Goal: Task Accomplishment & Management: Manage account settings

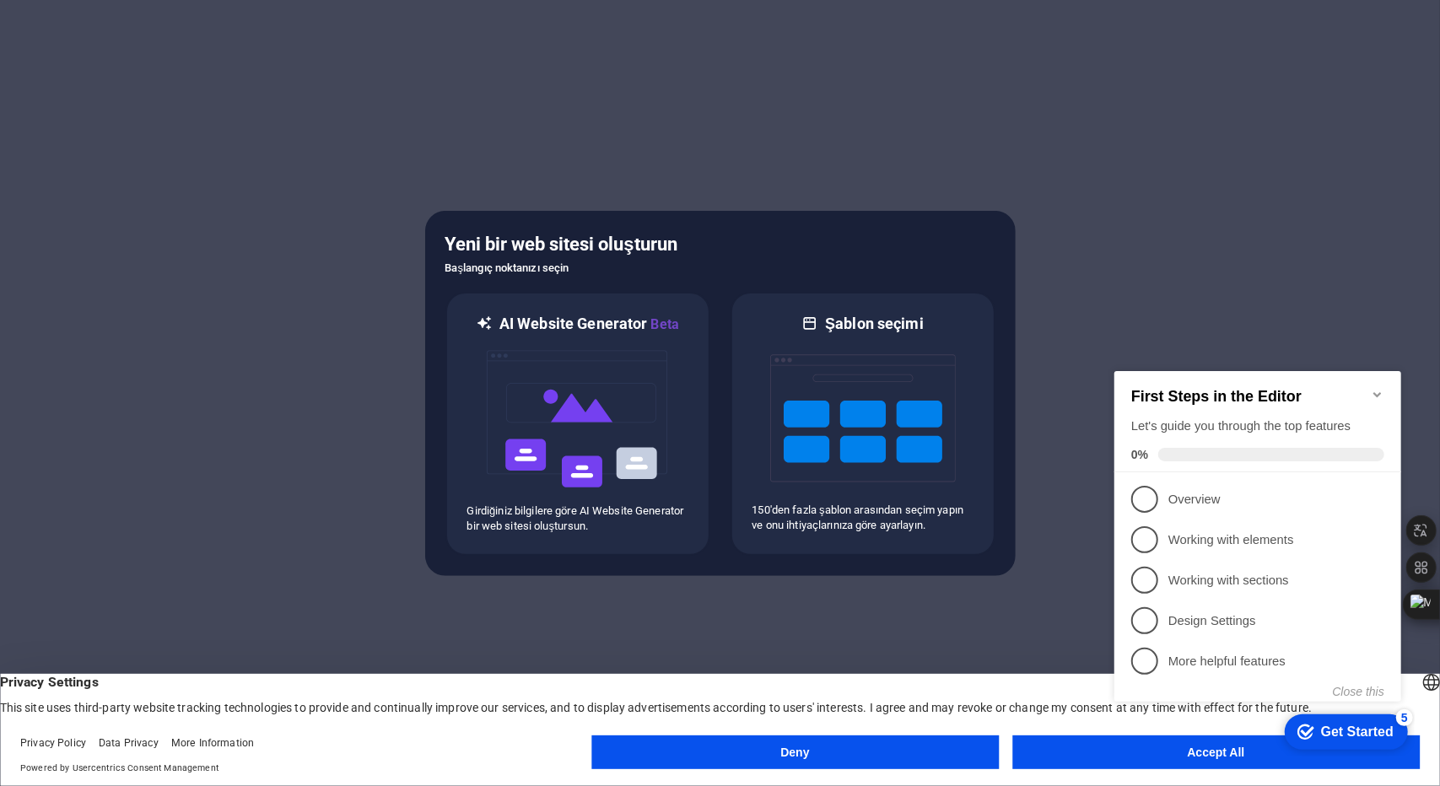
click at [1076, 379] on div "First Steps in the Editor Let's guide you through the top features 0%" at bounding box center [1257, 420] width 287 height 101
click at [1076, 391] on div "First Steps in the Editor Let's guide you through the top features 0%" at bounding box center [1257, 420] width 287 height 101
click at [1076, 571] on div "checkmark Get Started 5 First Steps in the Editor Let's guide you through the t…" at bounding box center [1260, 551] width 307 height 409
click at [1076, 559] on li "3 Working with sections - incomplete" at bounding box center [1257, 579] width 287 height 40
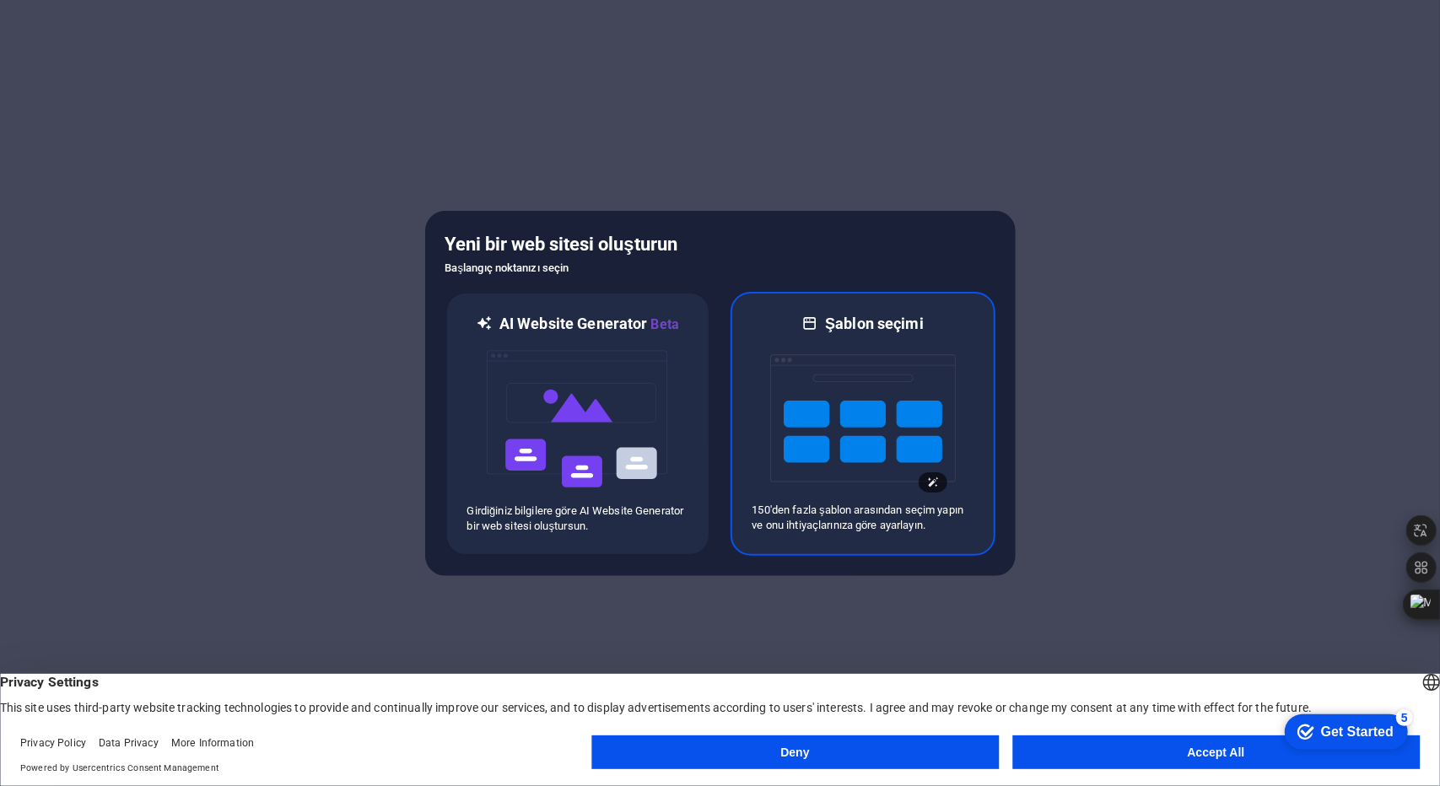
click at [864, 426] on img at bounding box center [863, 418] width 186 height 169
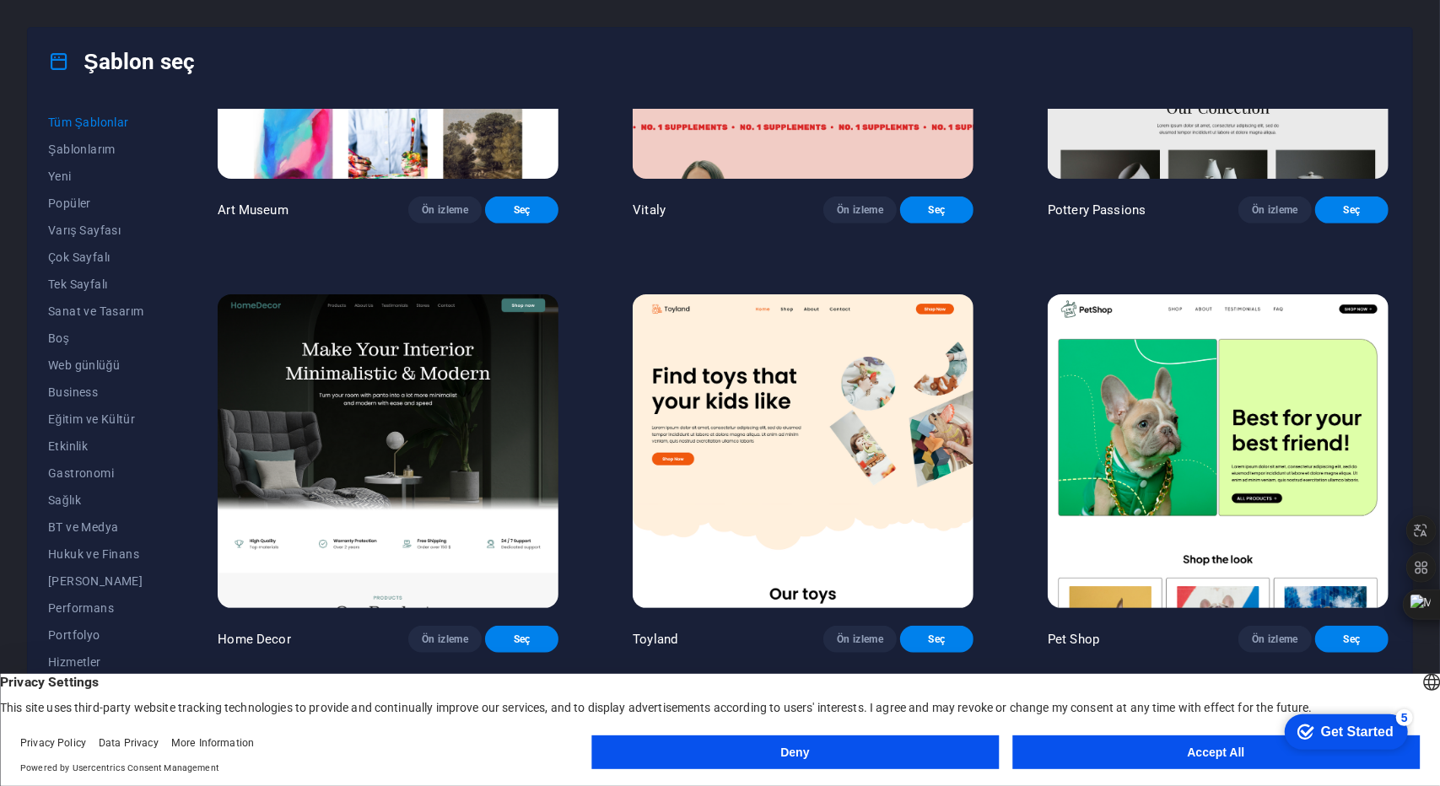
scroll to position [675, 0]
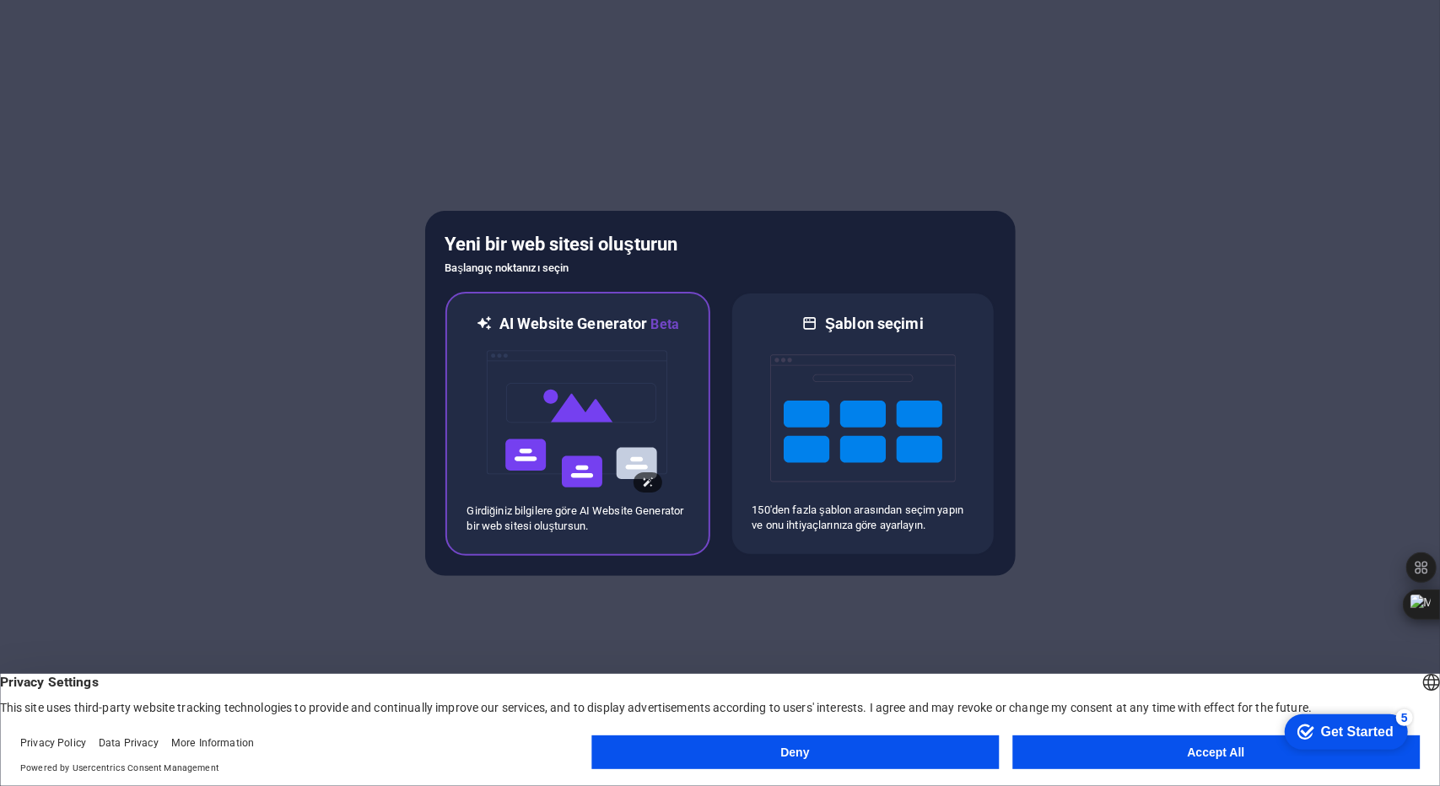
click at [574, 399] on img at bounding box center [578, 419] width 186 height 169
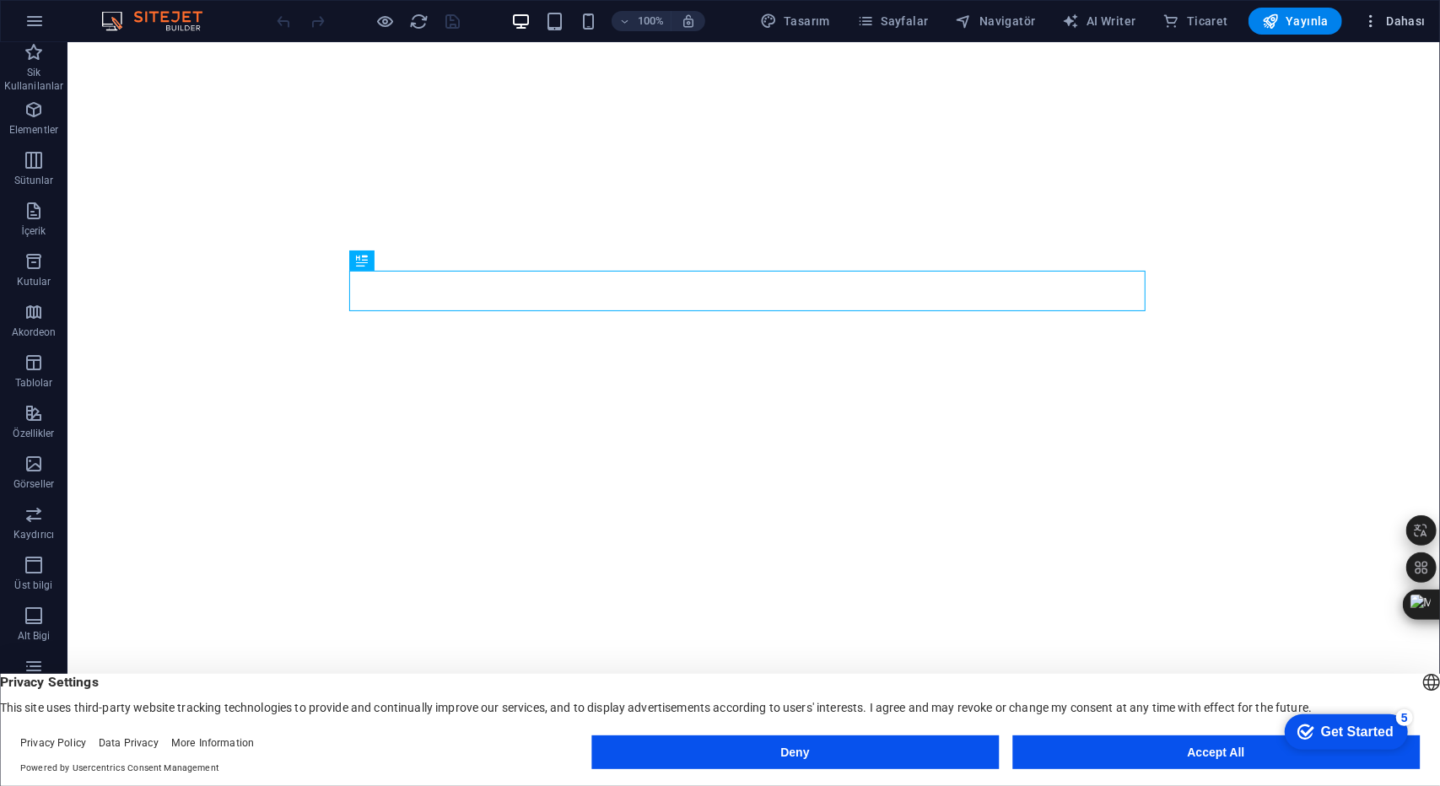
click at [1386, 21] on span "Dahası" at bounding box center [1393, 21] width 63 height 17
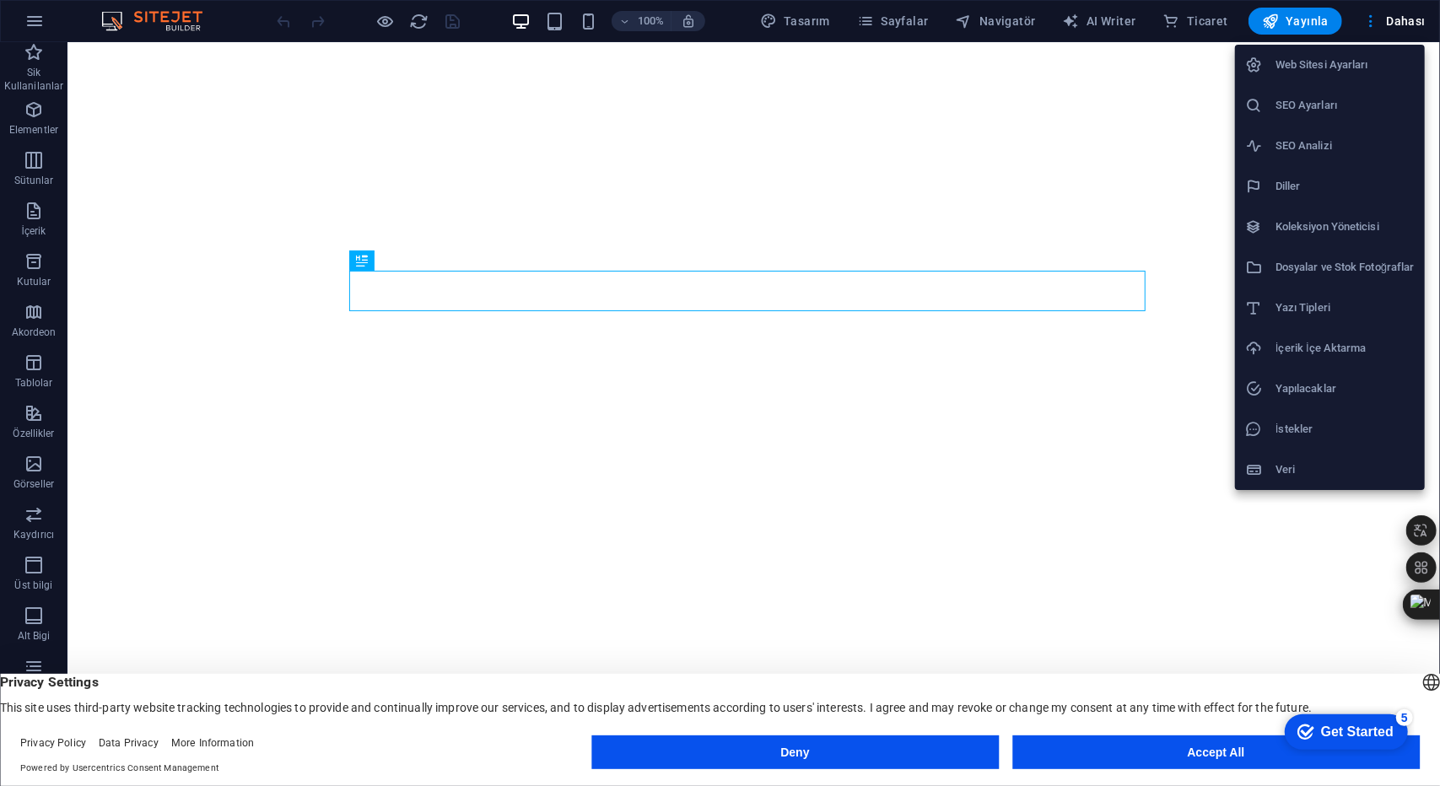
click at [671, 214] on div at bounding box center [720, 393] width 1440 height 786
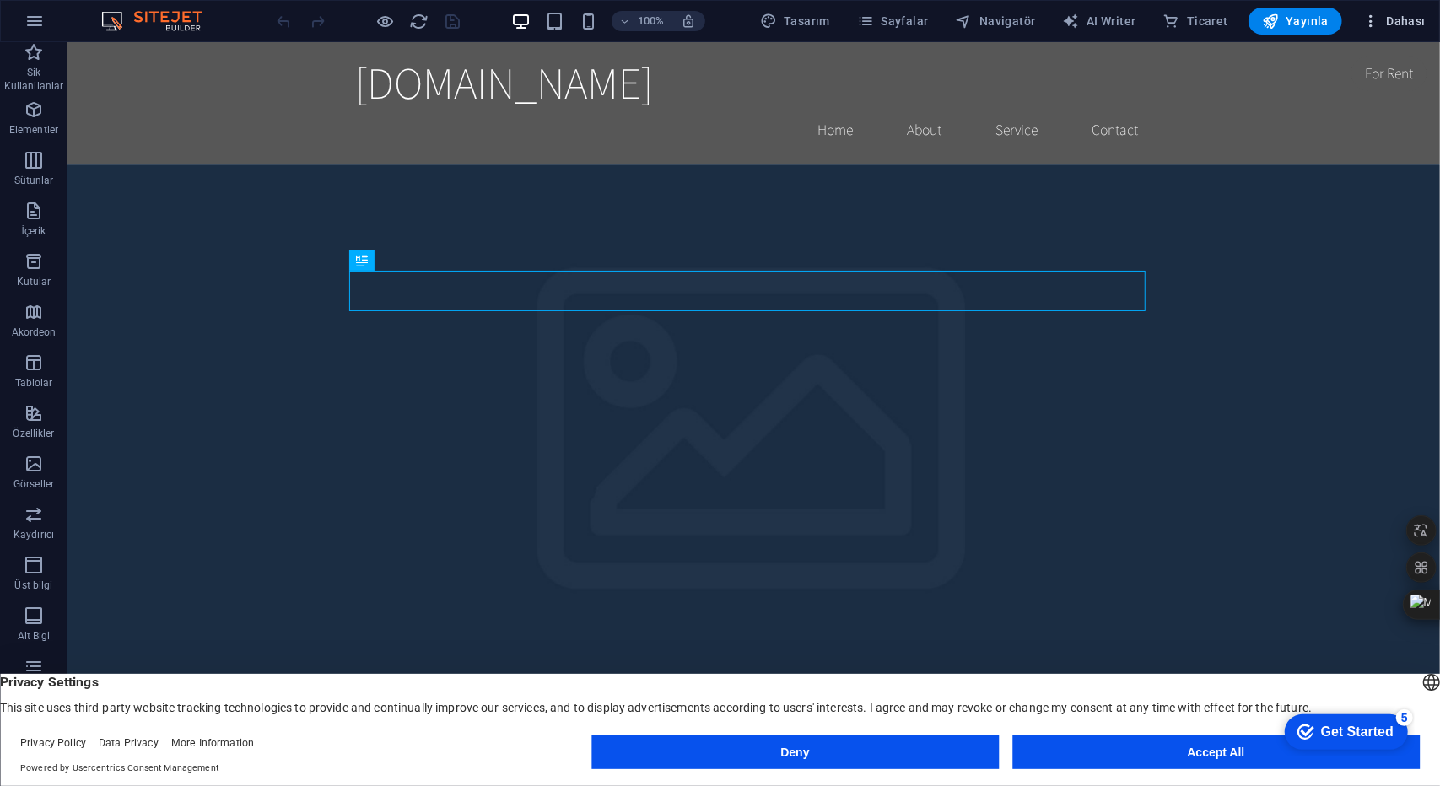
drag, startPoint x: 1274, startPoint y: 23, endPoint x: 1375, endPoint y: 23, distance: 101.2
click at [1375, 23] on icon "button" at bounding box center [1370, 21] width 17 height 17
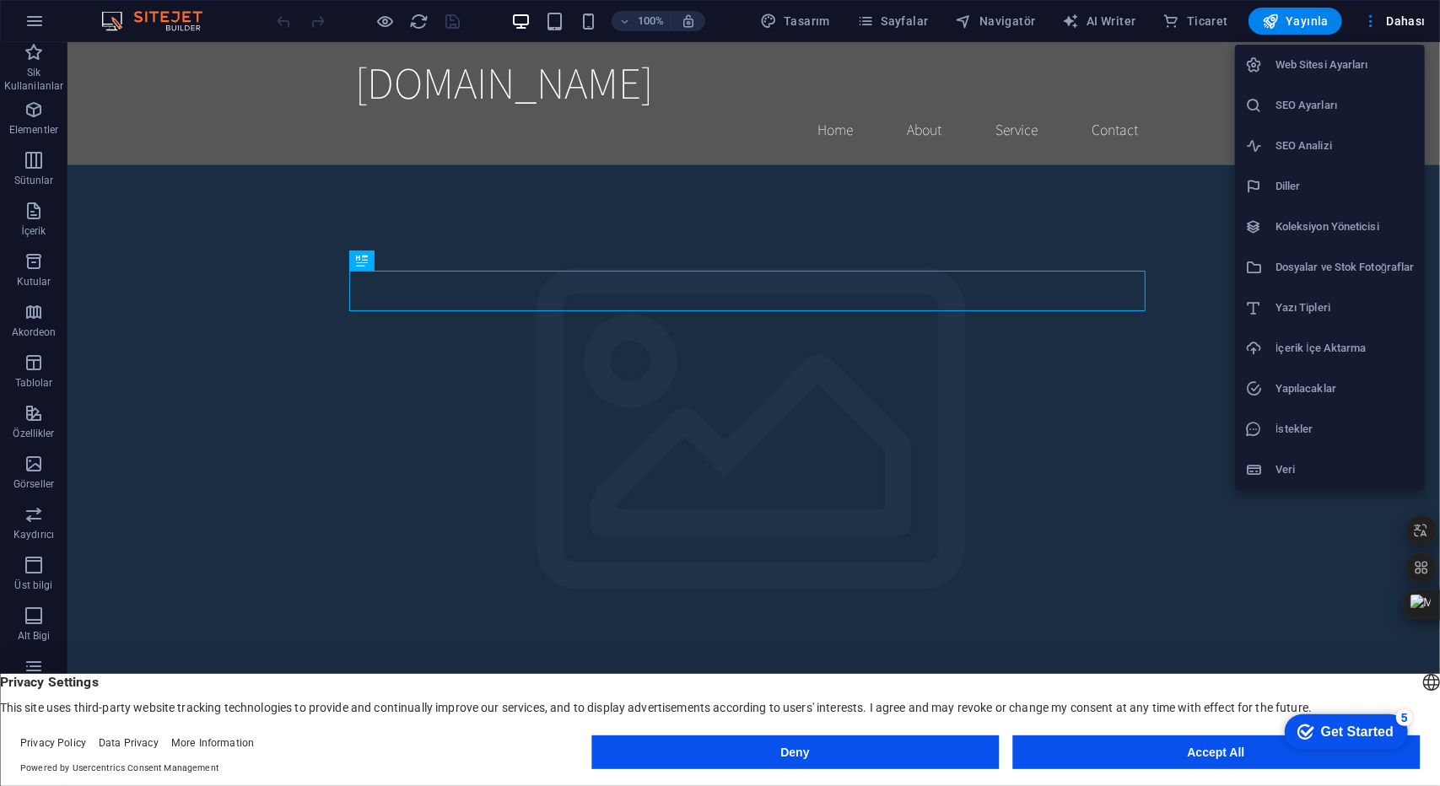
click at [1377, 67] on h6 "Web Sitesi Ayarları" at bounding box center [1344, 65] width 139 height 20
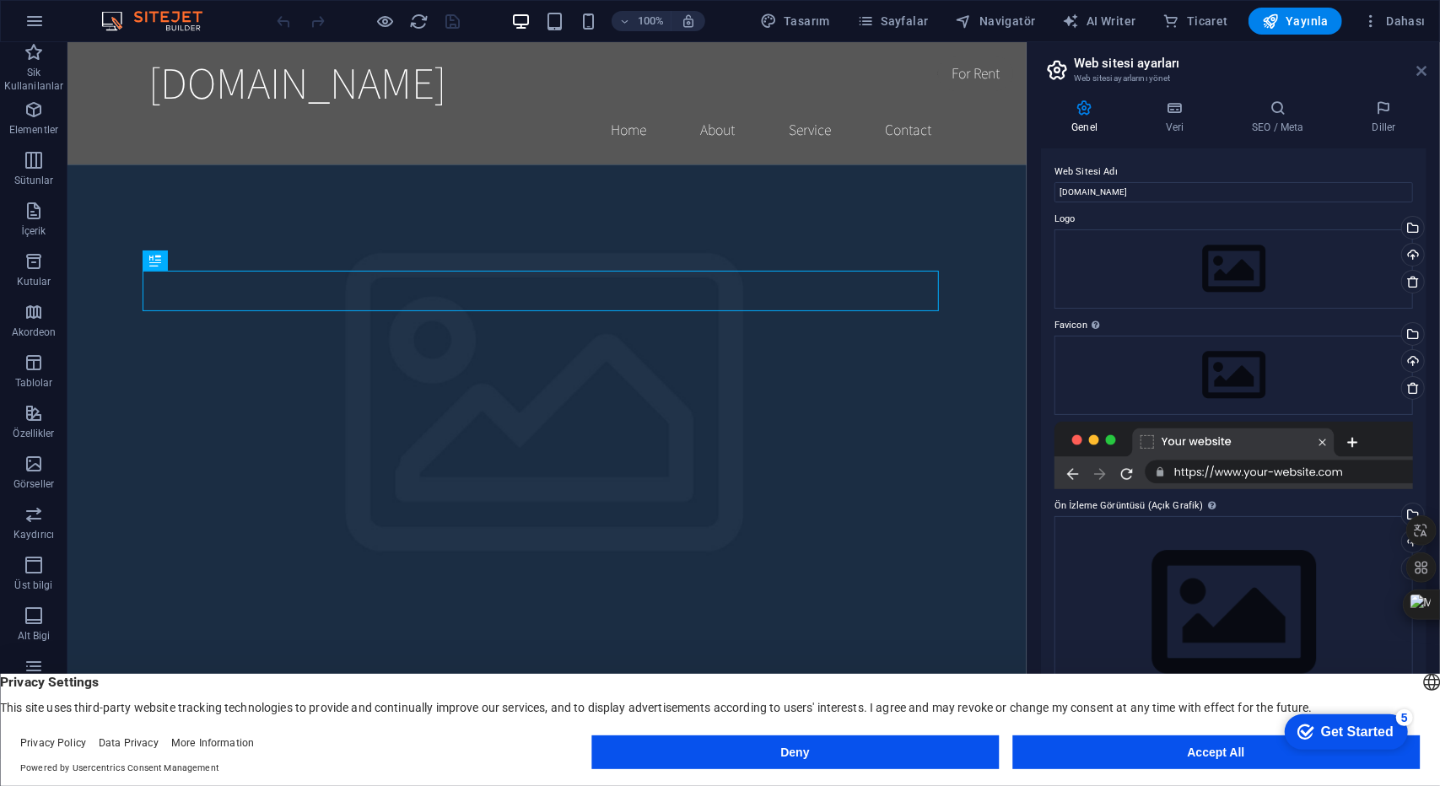
click at [1424, 73] on icon at bounding box center [1421, 70] width 10 height 13
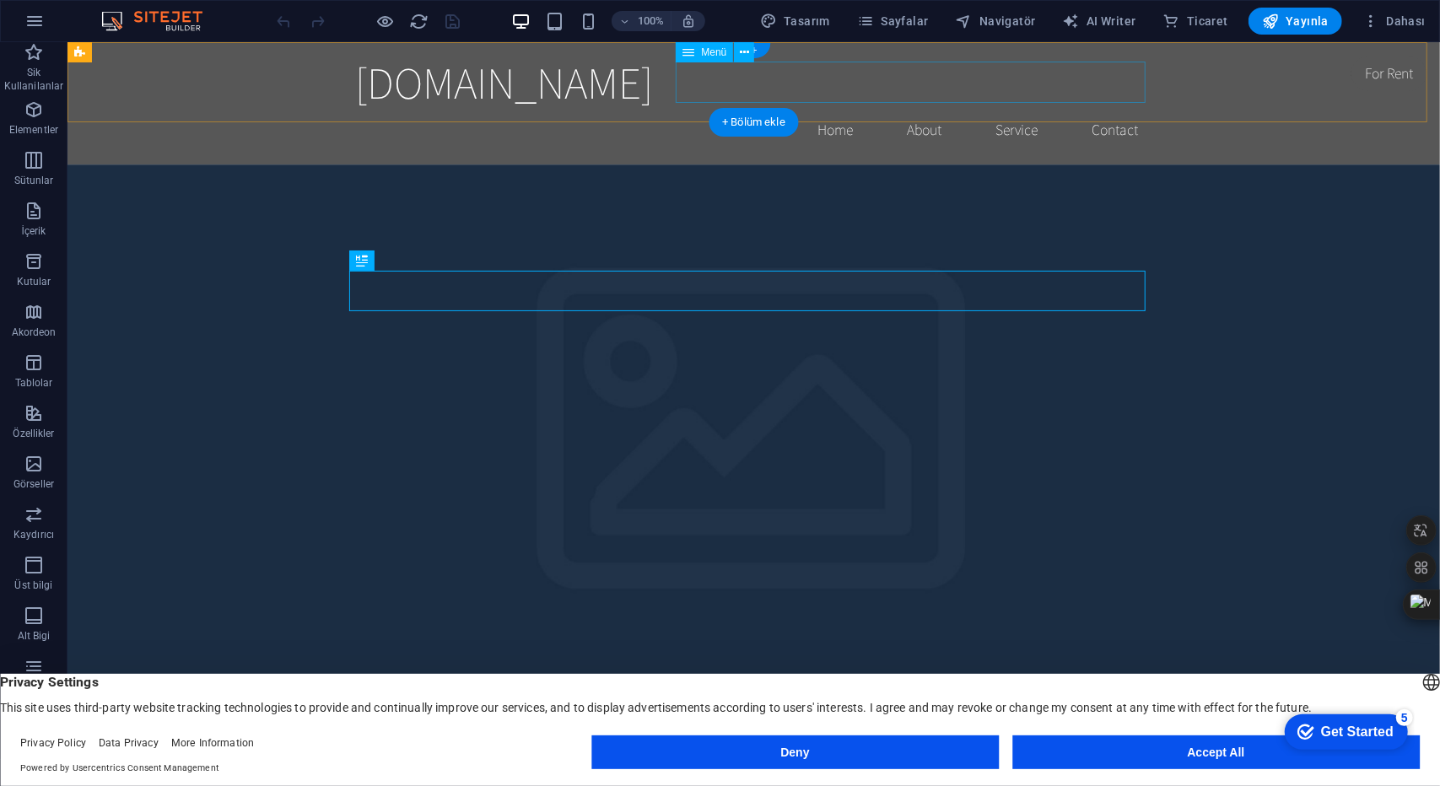
click at [905, 108] on nav "Home About Service Contact" at bounding box center [753, 129] width 796 height 42
click at [1011, 108] on nav "Home About Service Contact" at bounding box center [753, 129] width 796 height 42
click at [715, 108] on nav "Home About Service Contact" at bounding box center [753, 129] width 796 height 42
select select
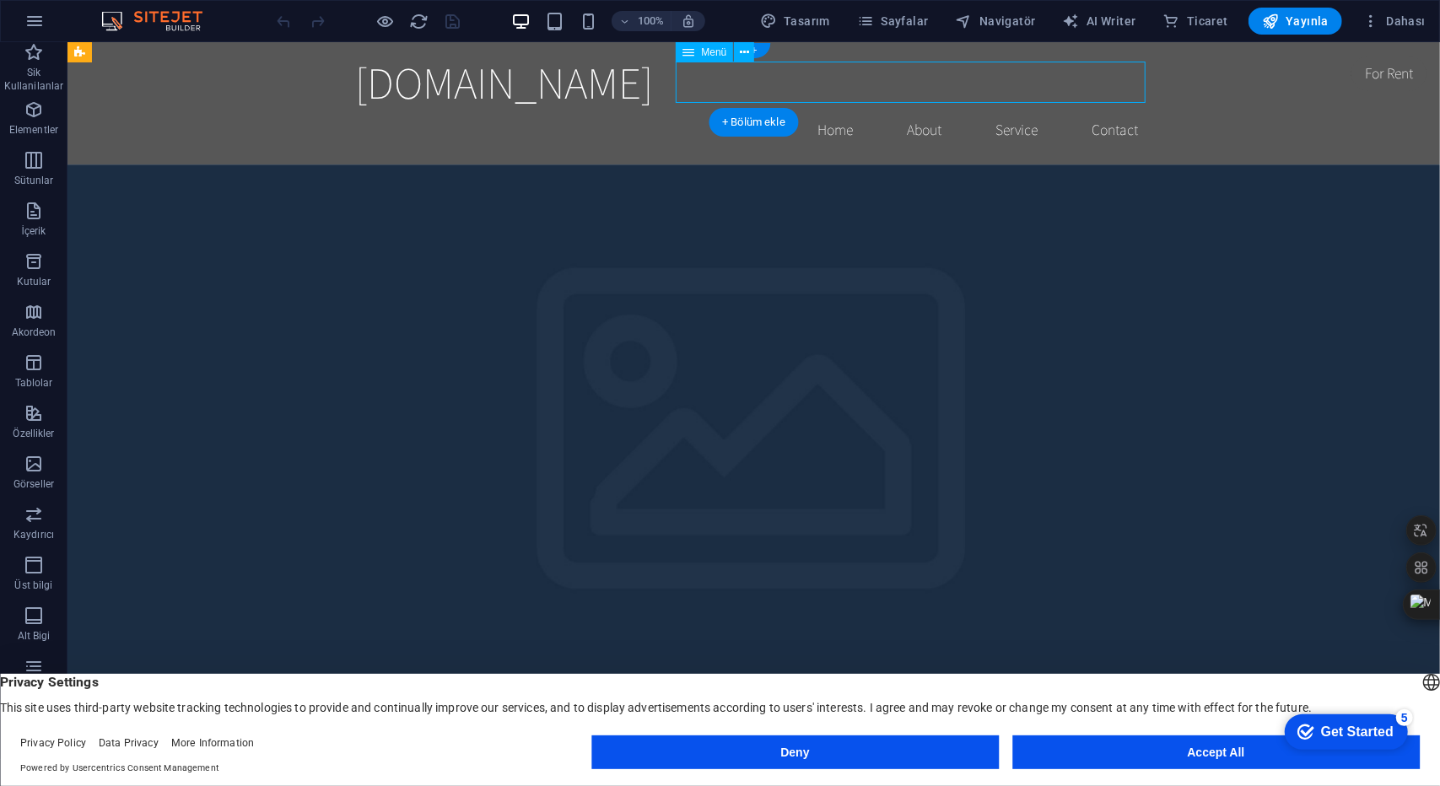
select select
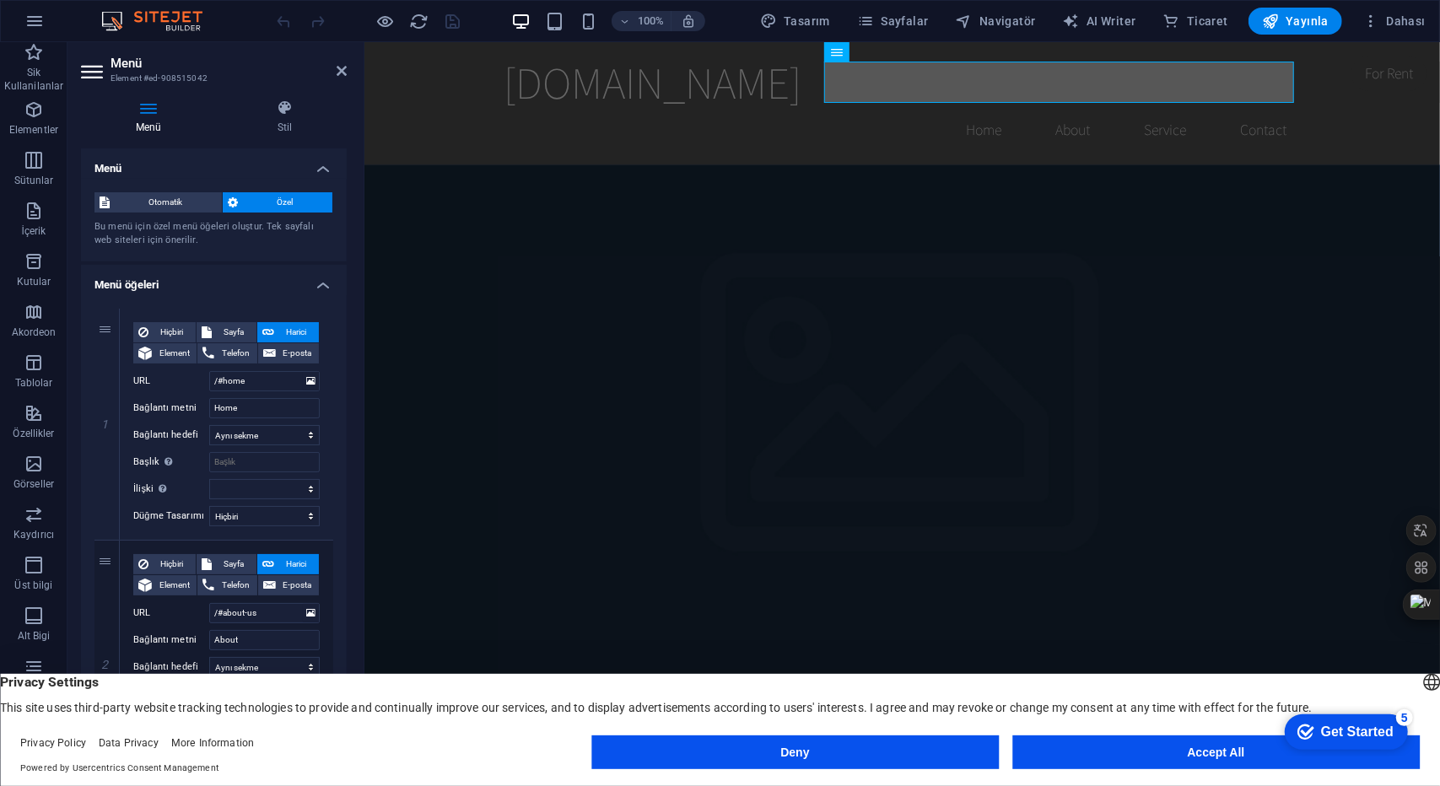
click at [160, 97] on div "Menü Stil Menü Otomatik Özel Bu menü için özel menü öğeleri oluştur. Tek sayfal…" at bounding box center [213, 422] width 293 height 673
click at [152, 109] on icon at bounding box center [148, 108] width 135 height 17
click at [29, 21] on icon "button" at bounding box center [34, 21] width 20 height 20
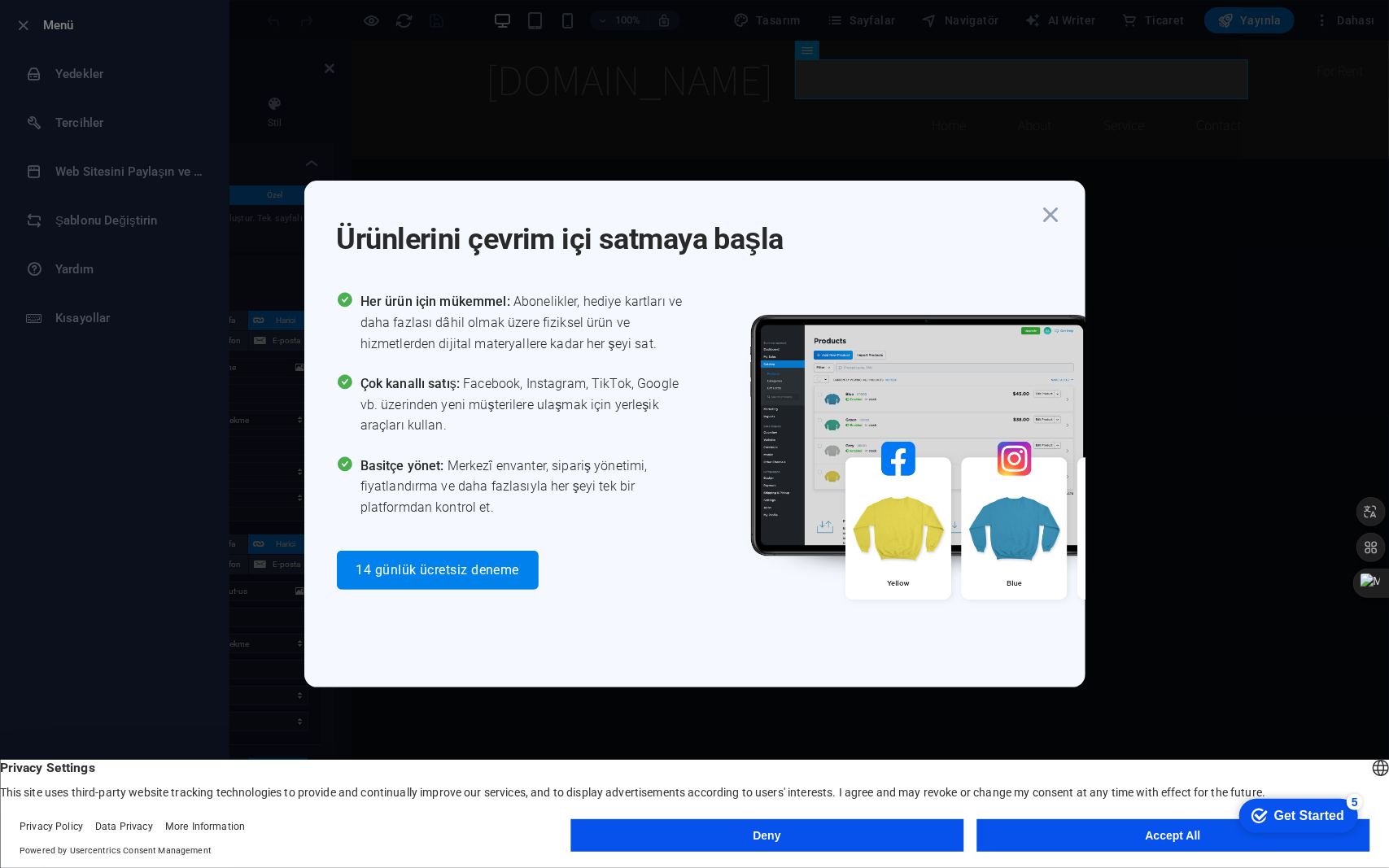
click at [1049, 237] on div "Ürünlerini çevrim içi satmaya başla" at bounding box center [711, 230] width 749 height 59
click at [1042, 220] on icon "button" at bounding box center [1051, 215] width 29 height 29
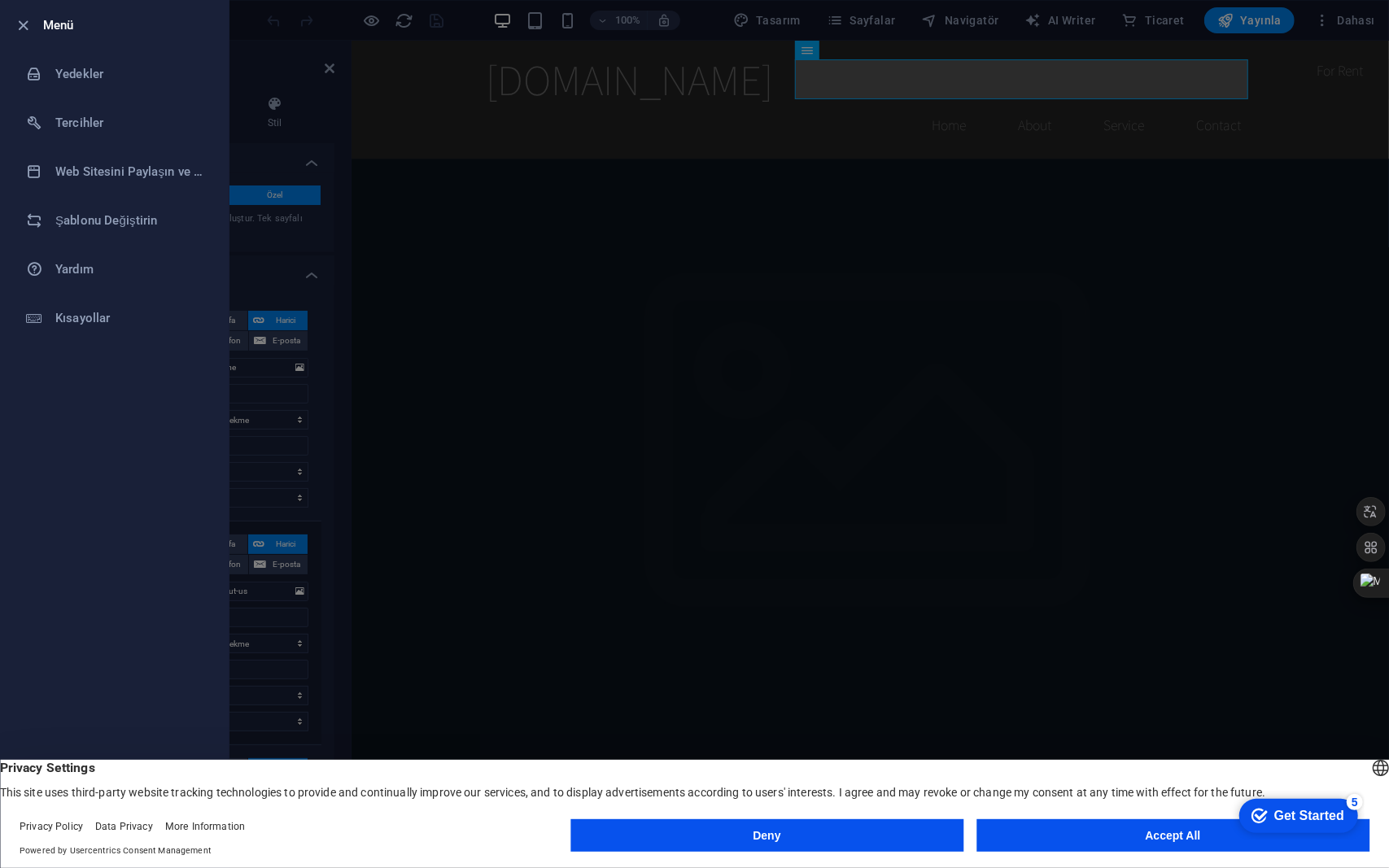
click at [1132, 757] on button "Accept All" at bounding box center [1172, 835] width 393 height 33
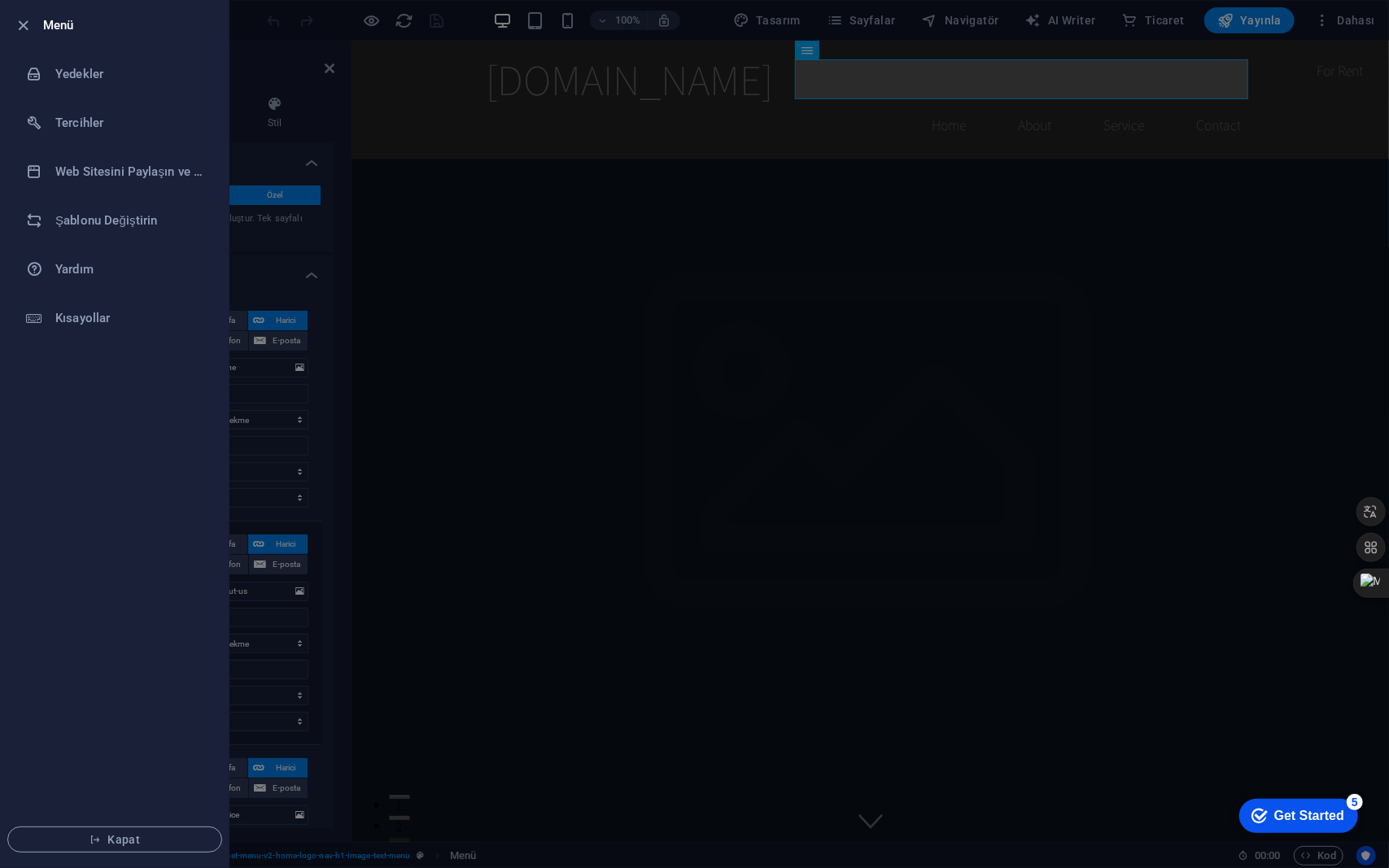
click at [13, 24] on li "Menü" at bounding box center [115, 25] width 228 height 49
click at [21, 25] on icon "button" at bounding box center [23, 25] width 18 height 18
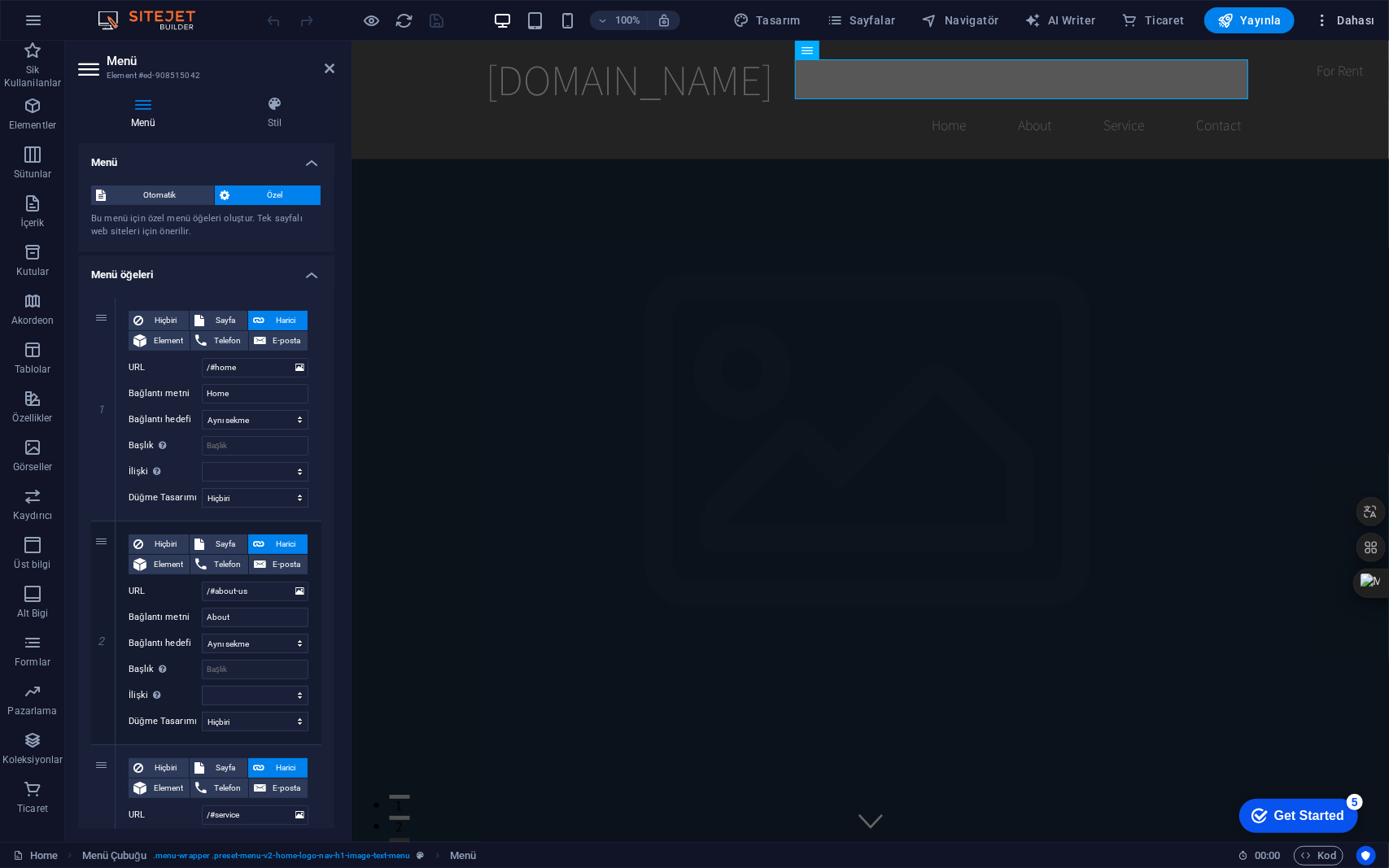
click at [1357, 22] on span "Dahası" at bounding box center [1344, 20] width 61 height 16
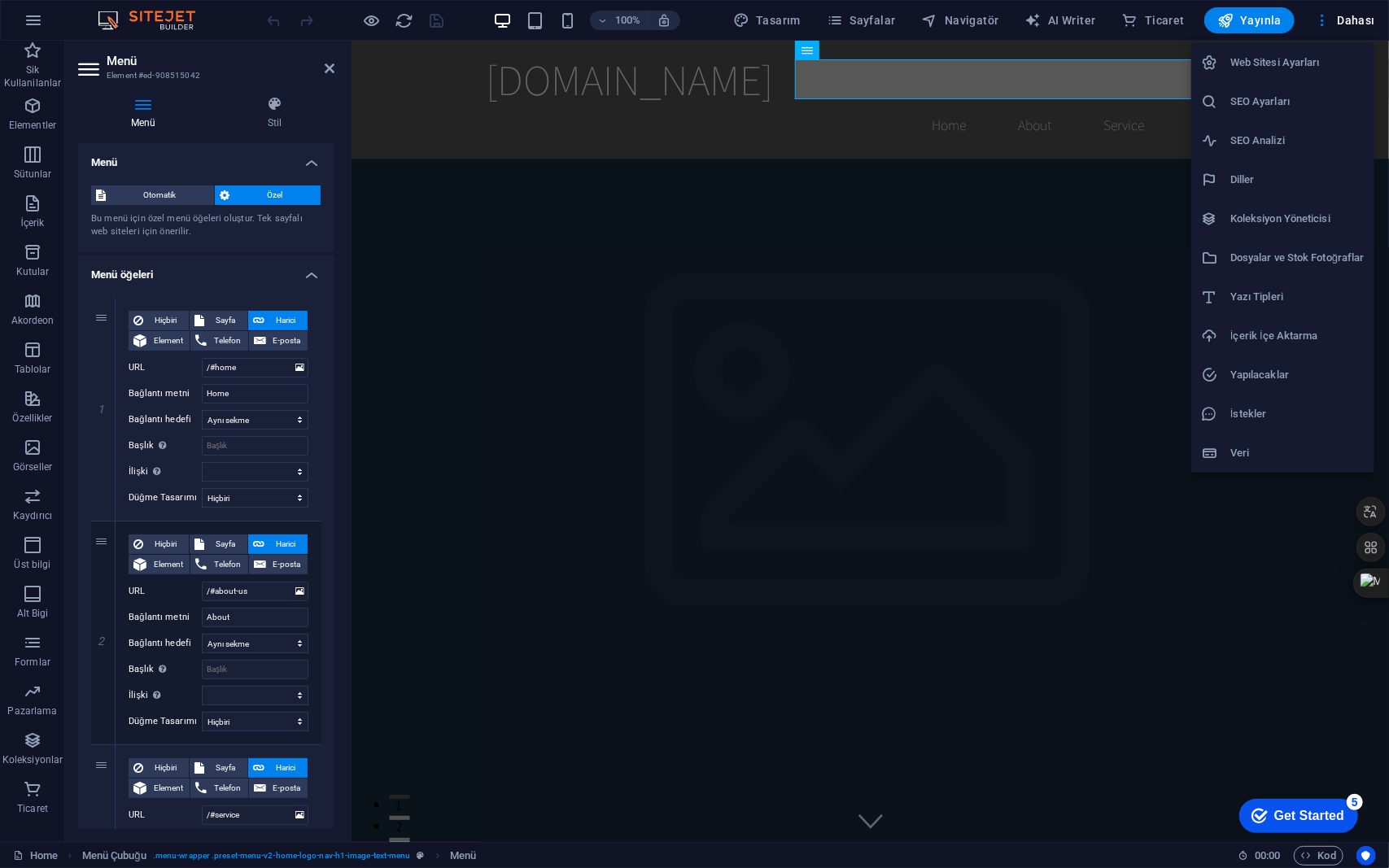
click at [1293, 55] on h6 "Web Sitesi Ayarları" at bounding box center [1296, 63] width 134 height 19
